Goal: Transaction & Acquisition: Purchase product/service

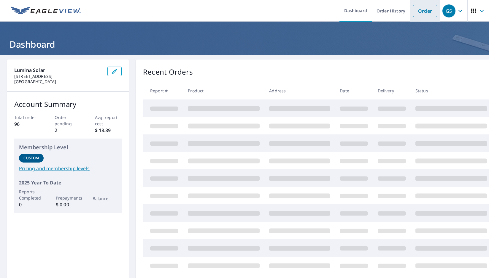
click at [420, 12] on link "Order" at bounding box center [425, 11] width 24 height 12
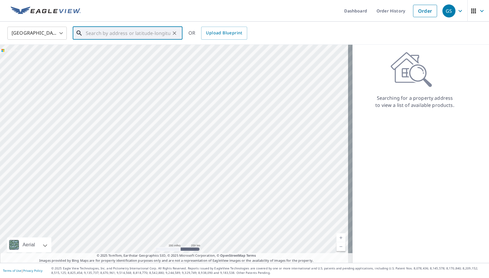
click at [115, 36] on input "text" at bounding box center [128, 33] width 85 height 17
paste input "[STREET_ADDRESS]"
click at [133, 56] on p "[GEOGRAPHIC_DATA]" at bounding box center [131, 57] width 93 height 6
type input "[STREET_ADDRESS][PERSON_NAME][PERSON_NAME]"
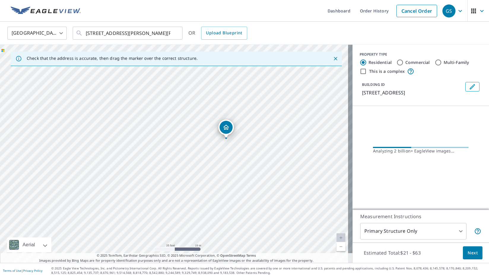
click at [452, 231] on body "GS GS Dashboard Order History Cancel Order GS [GEOGRAPHIC_DATA] [GEOGRAPHIC_DAT…" at bounding box center [244, 139] width 489 height 278
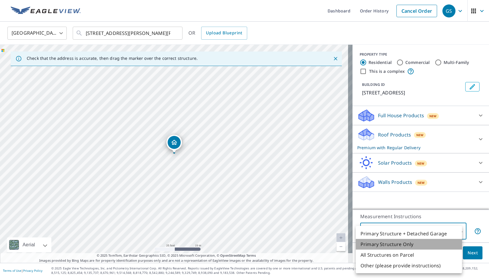
click at [432, 247] on li "Primary Structure Only" at bounding box center [409, 244] width 106 height 11
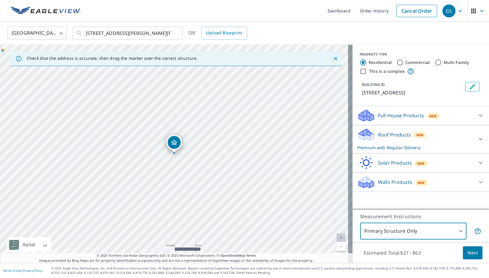
click at [477, 138] on icon at bounding box center [480, 139] width 7 height 7
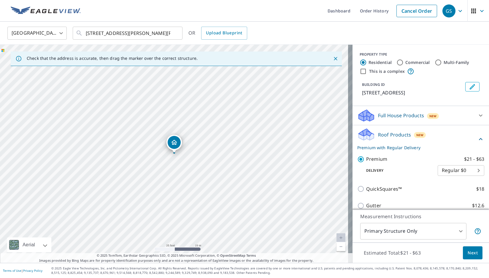
scroll to position [59, 0]
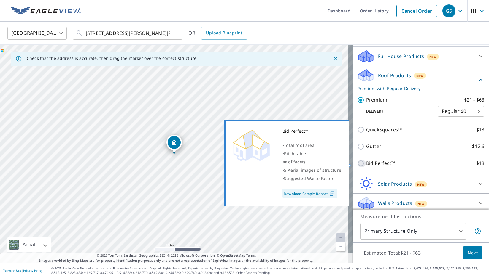
click at [358, 165] on input "Bid Perfect™ $18" at bounding box center [361, 163] width 9 height 7
checkbox input "true"
type input "1"
checkbox input "false"
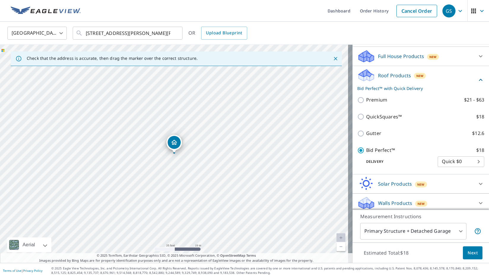
click at [467, 254] on span "Next" at bounding box center [472, 253] width 10 height 7
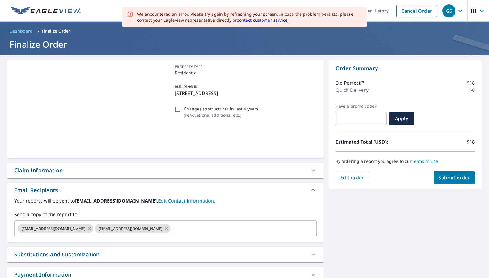
click at [455, 177] on span "Submit order" at bounding box center [454, 178] width 32 height 7
